Goal: Obtain resource: Download file/media

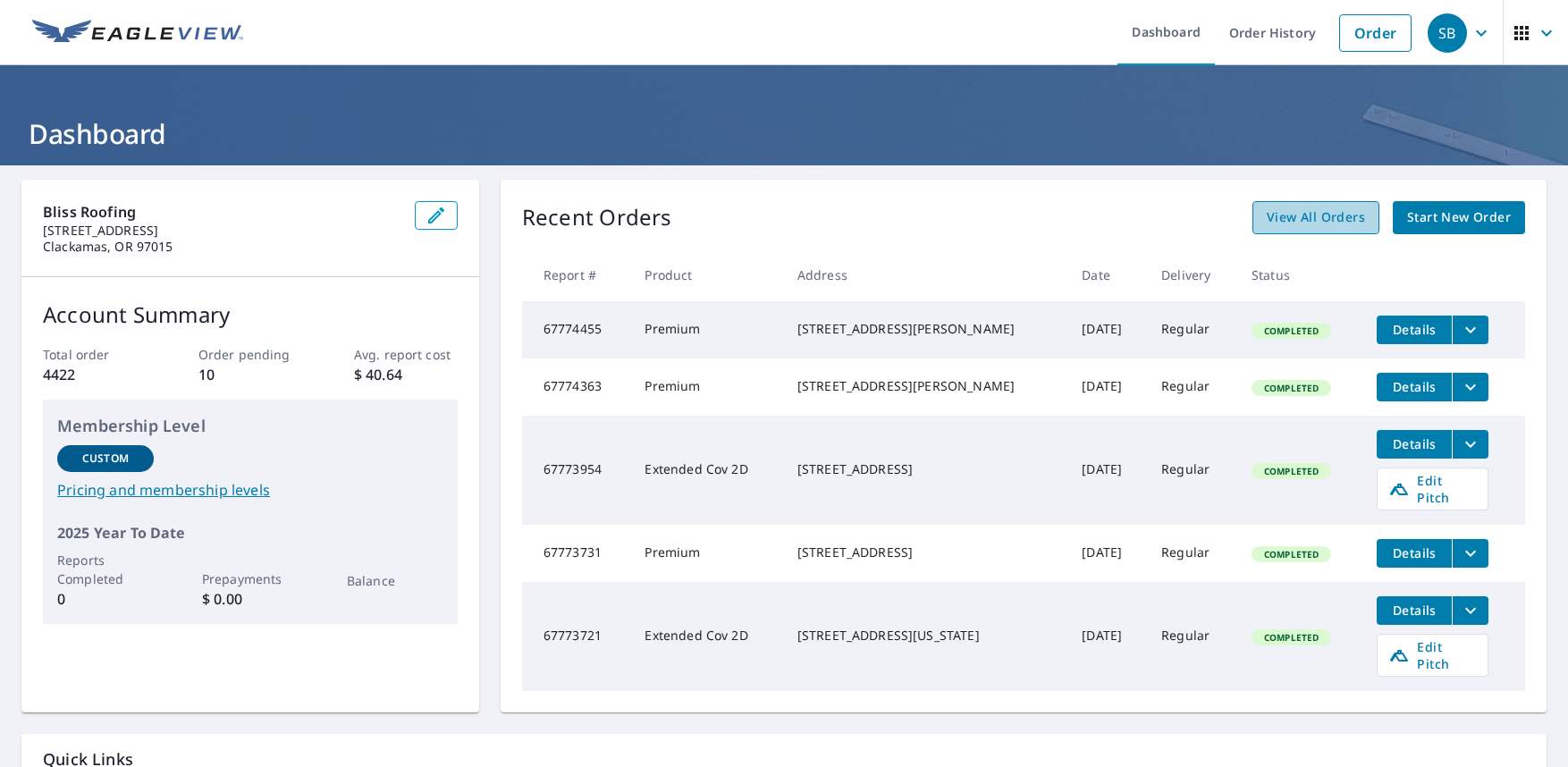
click at [1294, 220] on span "View All Orders" at bounding box center [1315, 217] width 99 height 22
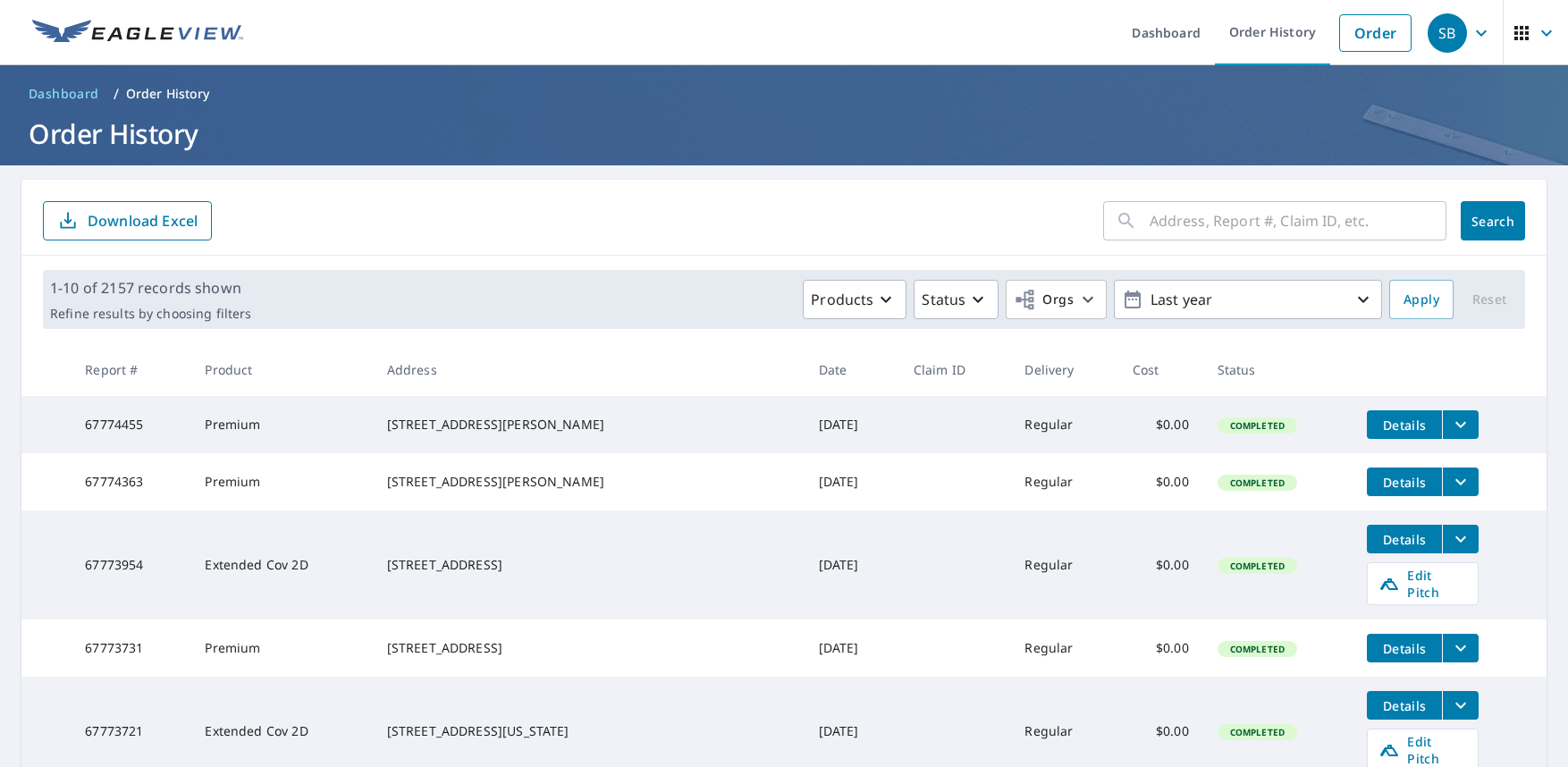
click at [1219, 209] on input "text" at bounding box center [1298, 220] width 297 height 50
paste input "[STREET_ADDRESS][PERSON_NAME]"
type input "[STREET_ADDRESS][PERSON_NAME]"
click at [1486, 219] on span "Search" at bounding box center [1492, 221] width 35 height 17
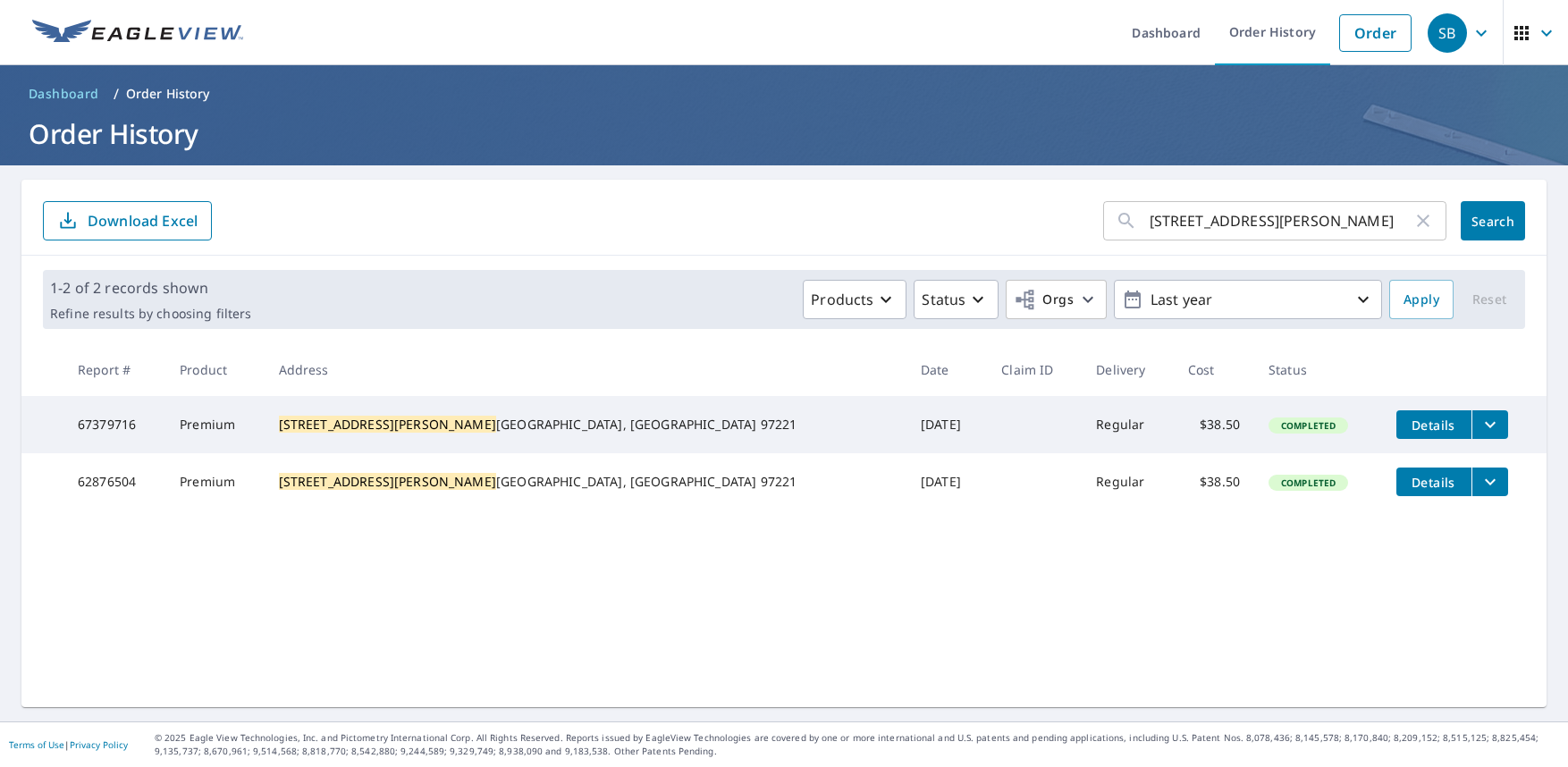
click at [1471, 428] on button "filesDropdownBtn-67379716" at bounding box center [1489, 424] width 36 height 29
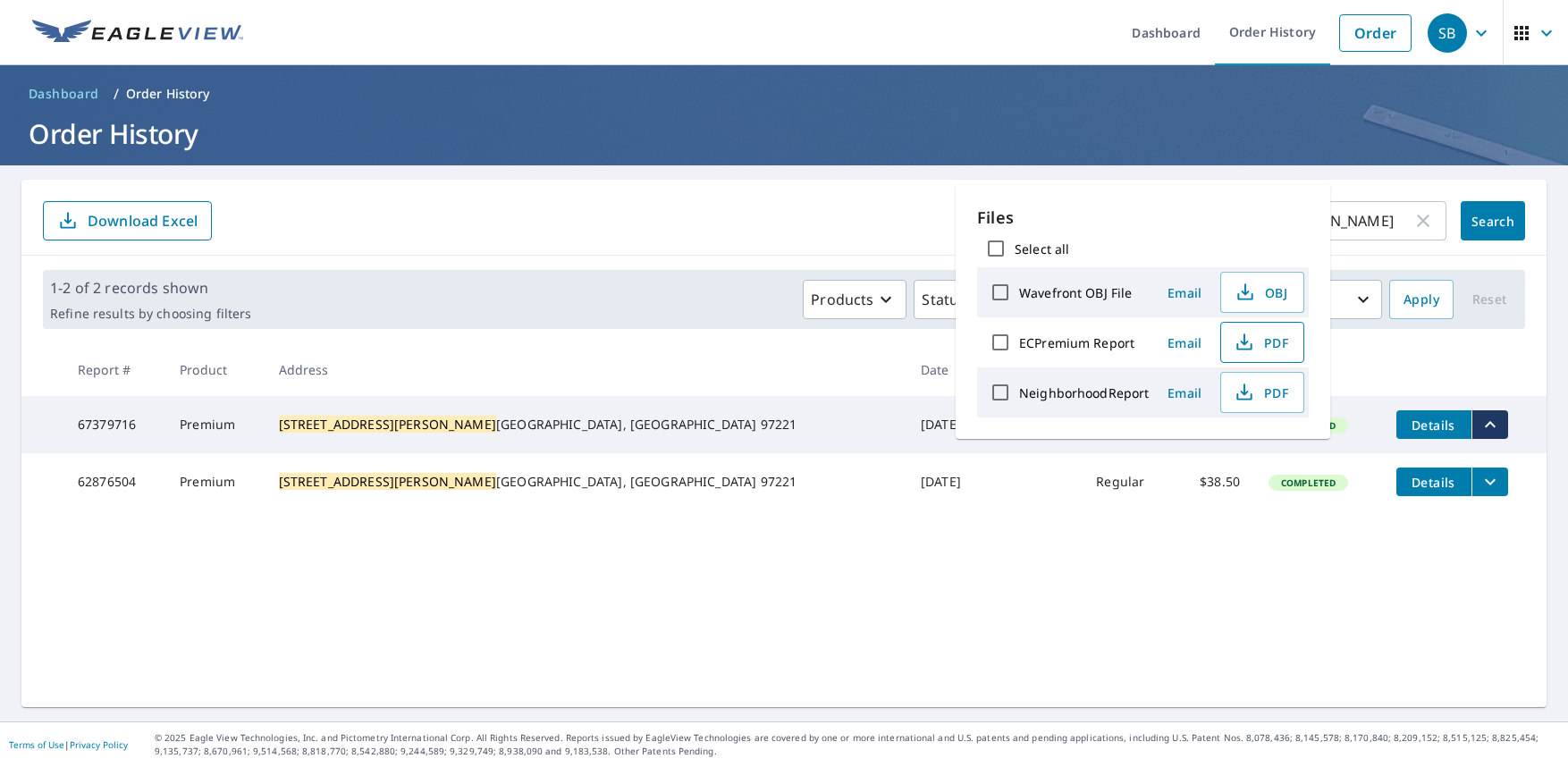
click at [1265, 346] on span "PDF" at bounding box center [1261, 342] width 57 height 21
